Goal: Information Seeking & Learning: Learn about a topic

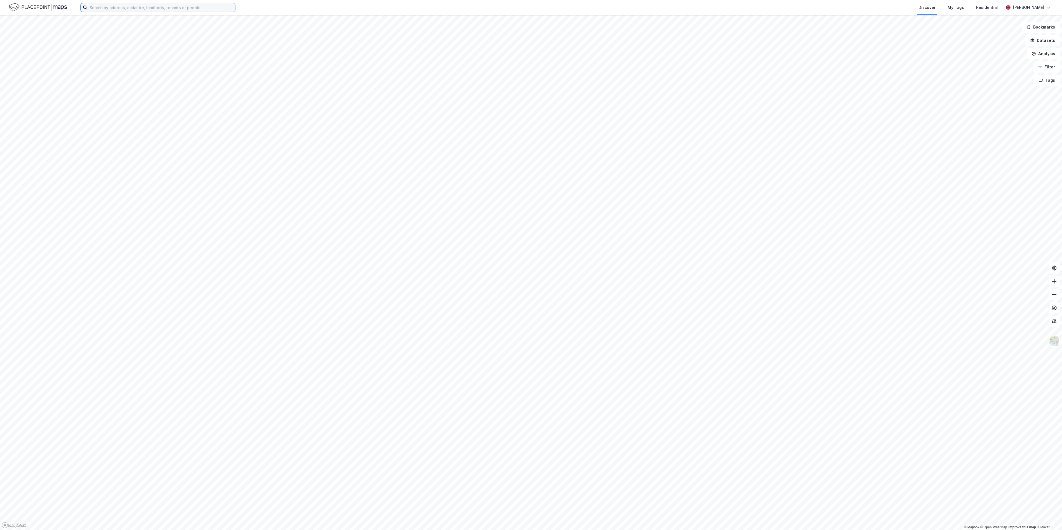
click at [147, 9] on input at bounding box center [161, 7] width 148 height 8
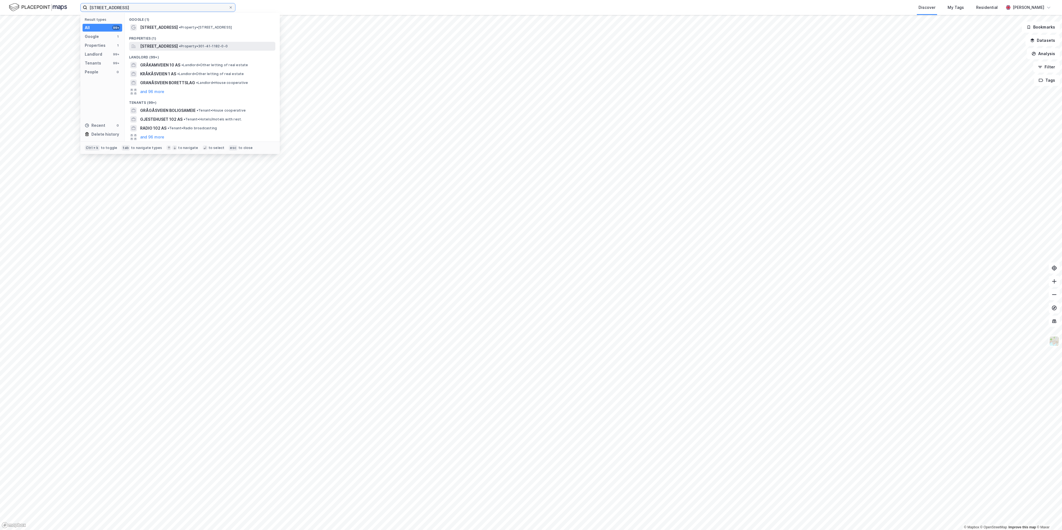
type input "[STREET_ADDRESS]"
click at [157, 45] on span "[STREET_ADDRESS]" at bounding box center [159, 46] width 38 height 7
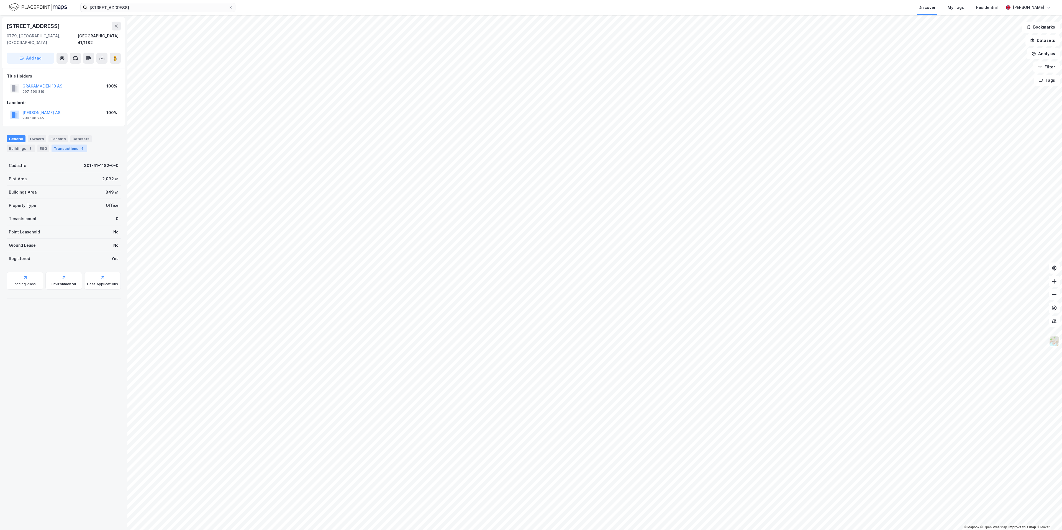
click at [64, 145] on div "Transactions 5" at bounding box center [70, 149] width 36 height 8
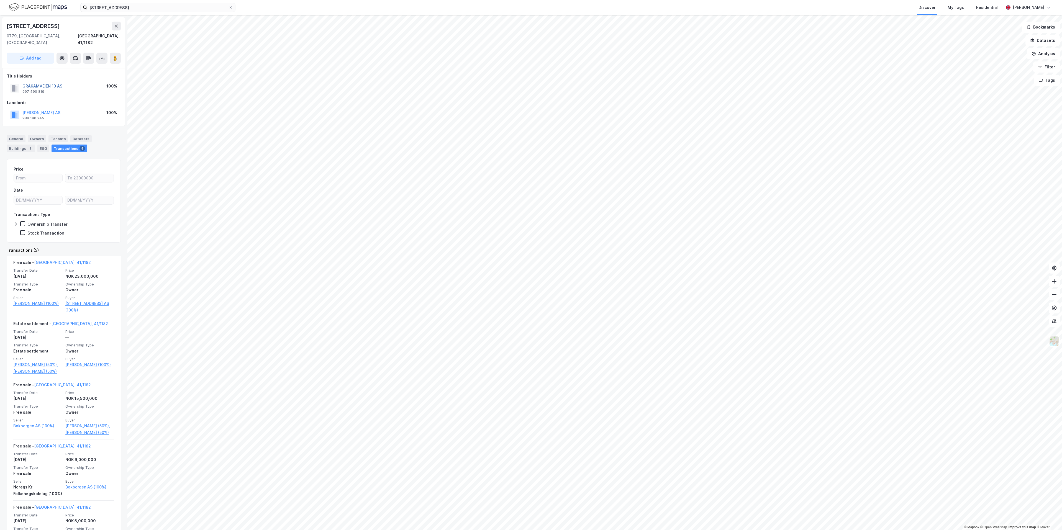
click at [0, 0] on button "GRÅKAMVEIEN 10 AS" at bounding box center [0, 0] width 0 height 0
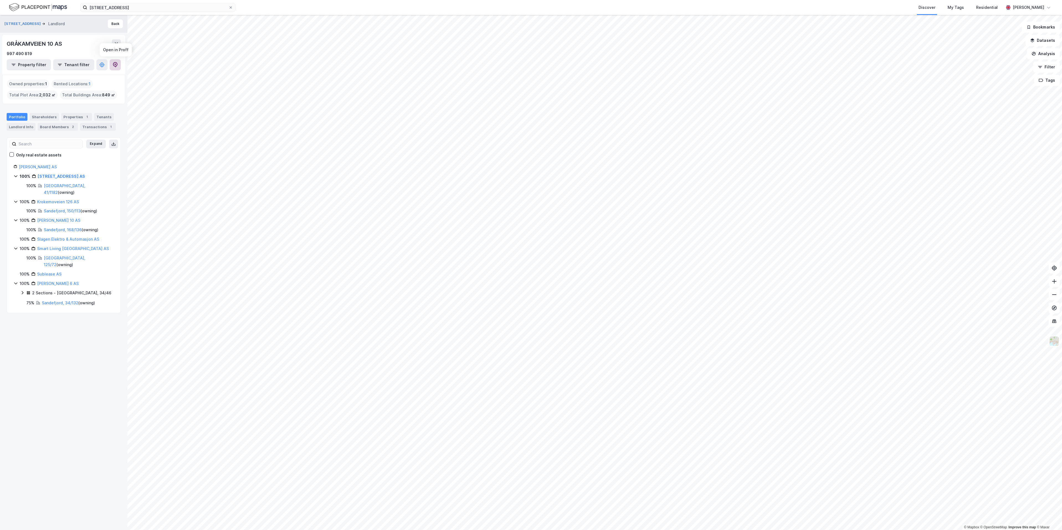
click at [113, 67] on icon at bounding box center [116, 65] width 6 height 6
click at [19, 115] on div "Portfolio" at bounding box center [17, 117] width 21 height 8
click at [15, 23] on button "[STREET_ADDRESS]" at bounding box center [22, 24] width 37 height 6
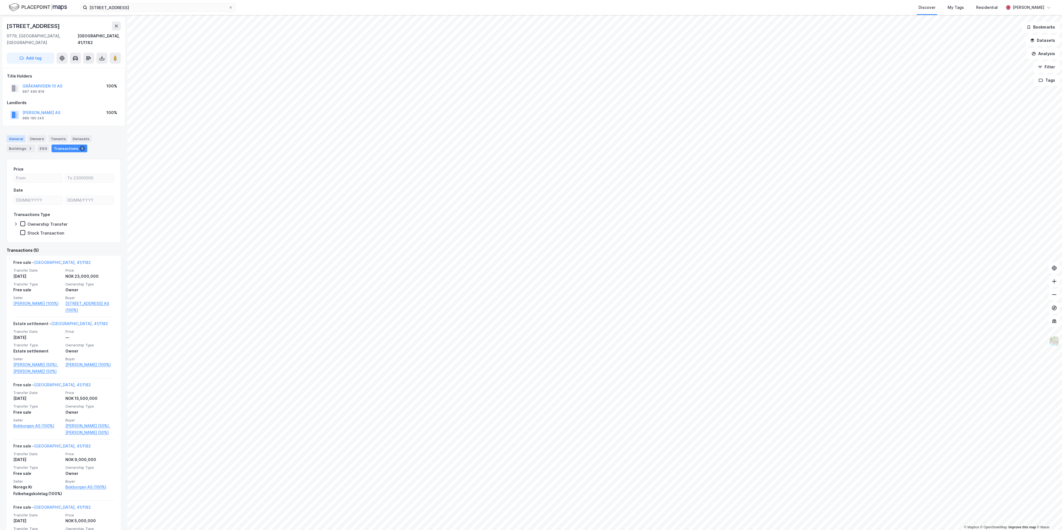
click at [10, 135] on div "General" at bounding box center [16, 138] width 19 height 7
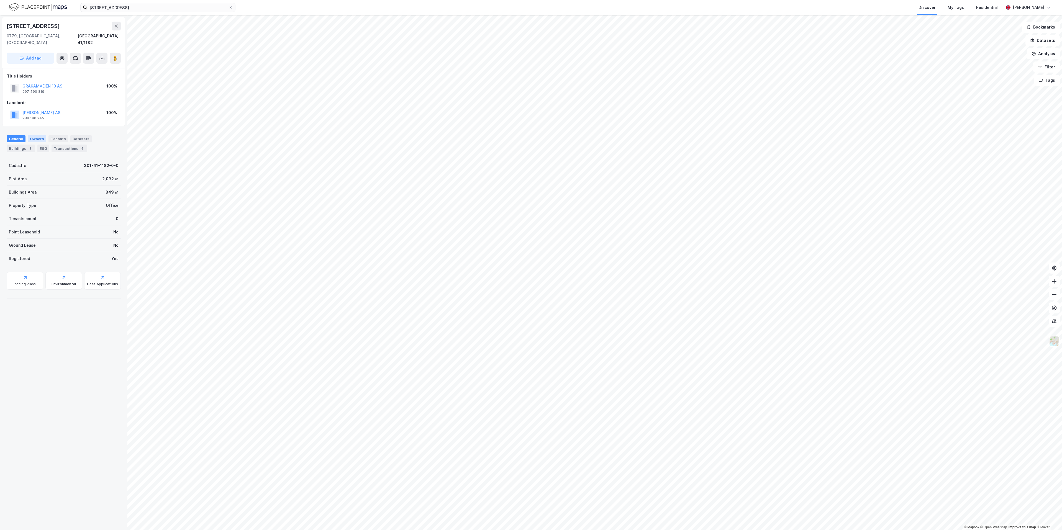
click at [34, 135] on div "Owners" at bounding box center [37, 138] width 19 height 7
click at [70, 135] on div "Datasets" at bounding box center [80, 138] width 21 height 7
click at [1004, 13] on div "Residential" at bounding box center [987, 7] width 34 height 15
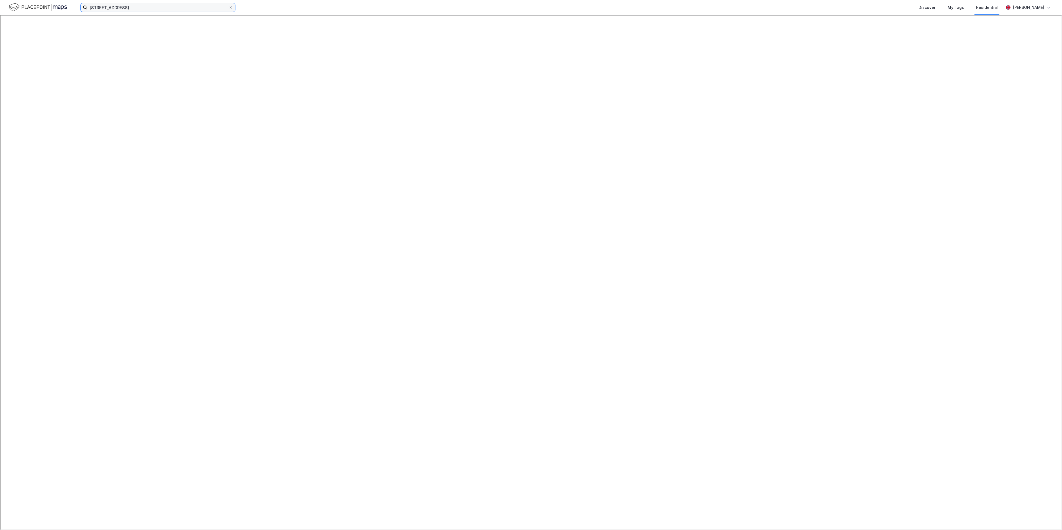
click at [132, 7] on input "[STREET_ADDRESS]" at bounding box center [157, 7] width 141 height 8
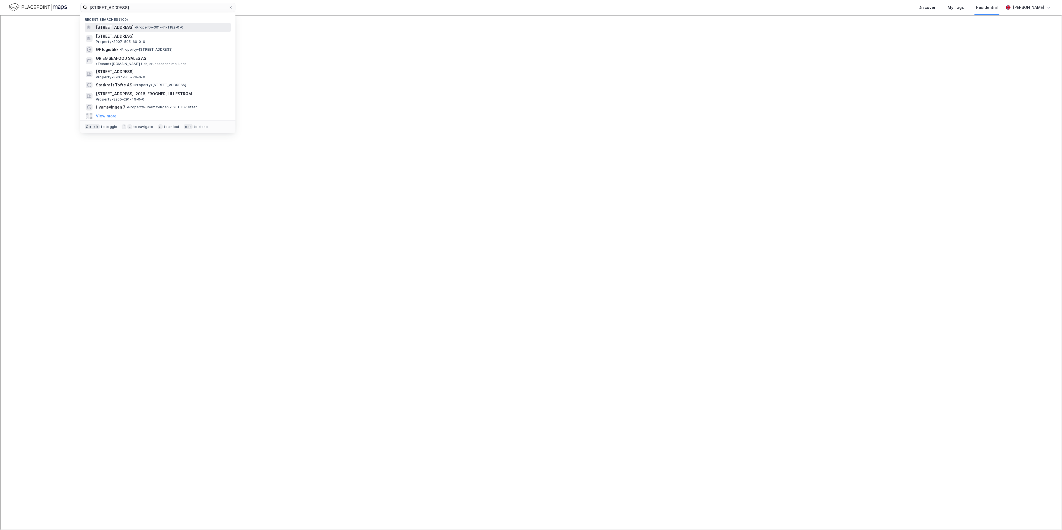
click at [134, 29] on span "[STREET_ADDRESS]" at bounding box center [115, 27] width 38 height 7
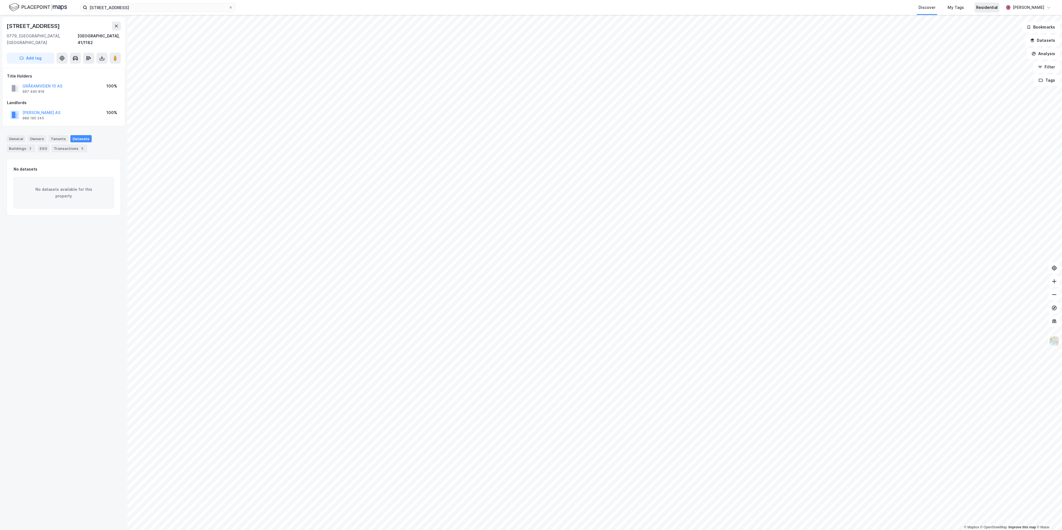
click at [998, 9] on div "Residential" at bounding box center [987, 7] width 22 height 7
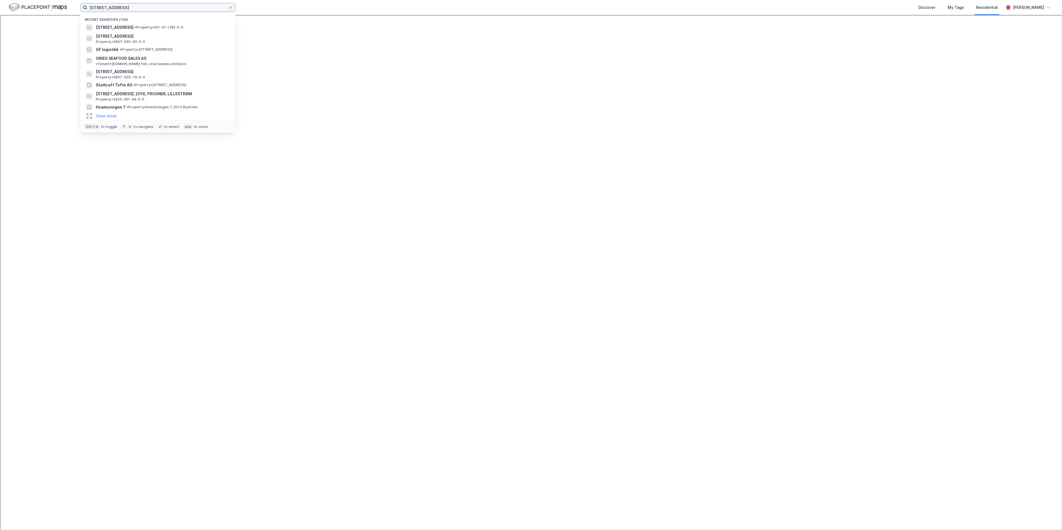
drag, startPoint x: 139, startPoint y: 4, endPoint x: 50, endPoint y: 1, distance: 89.0
click at [50, 1] on div "[STREET_ADDRESS] Recent searches (100) [STREET_ADDRESS] • Property • 301-41-118…" at bounding box center [531, 7] width 1062 height 15
click at [231, 7] on icon at bounding box center [230, 7] width 3 height 3
click at [229, 7] on input "[STREET_ADDRESS]" at bounding box center [157, 7] width 141 height 8
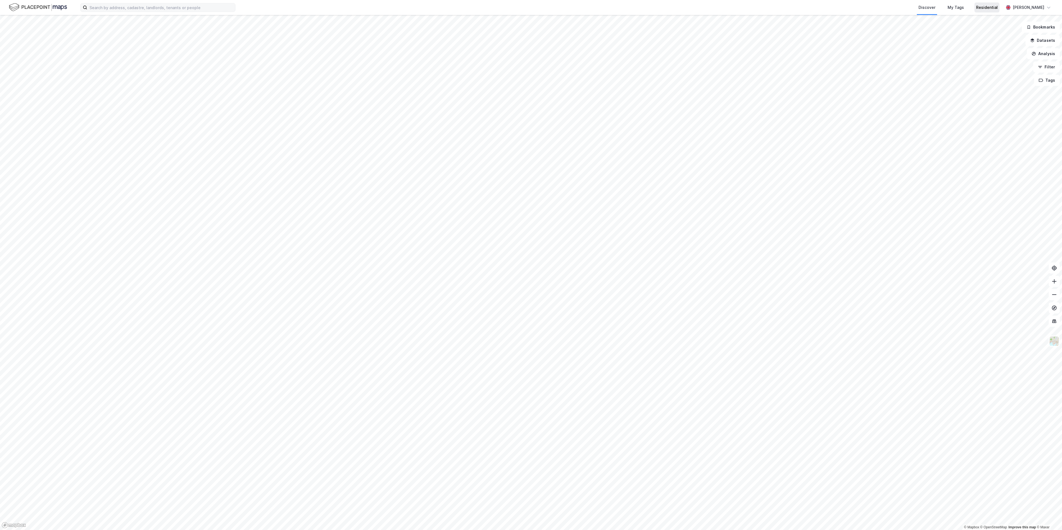
click at [994, 7] on div "Residential" at bounding box center [987, 7] width 22 height 7
